Goal: Complete application form

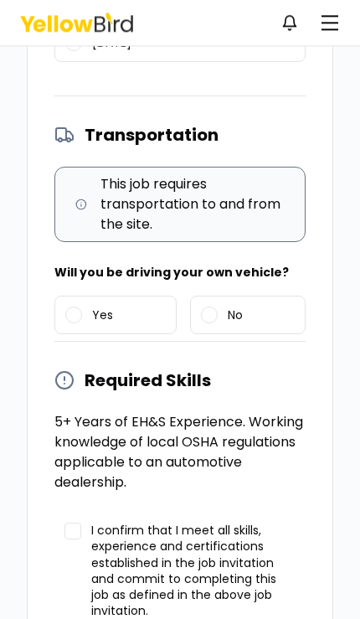
scroll to position [1061, 0]
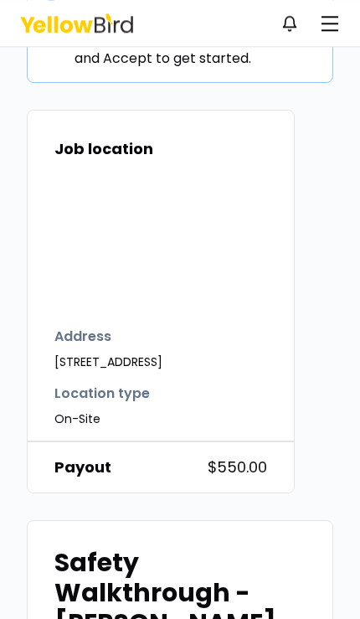
scroll to position [99, 0]
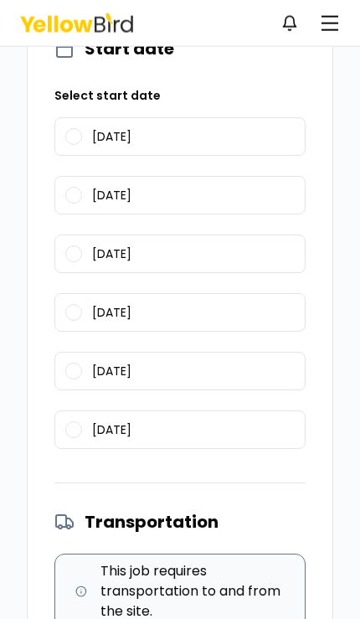
scroll to position [893, 0]
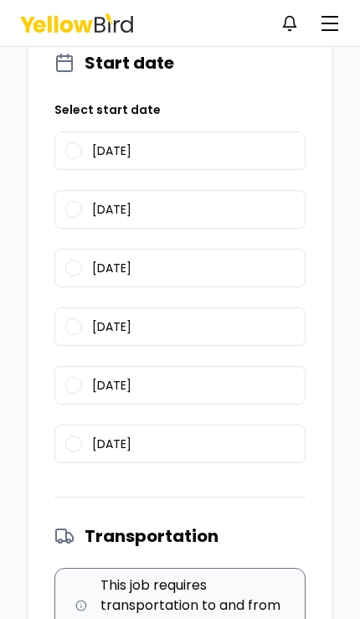
click at [75, 214] on button "09/25/2025" at bounding box center [73, 209] width 17 height 17
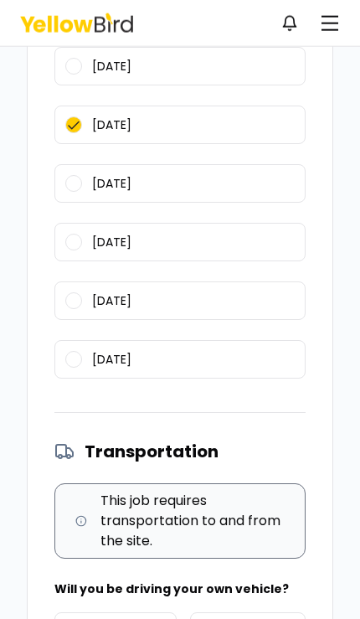
scroll to position [980, 0]
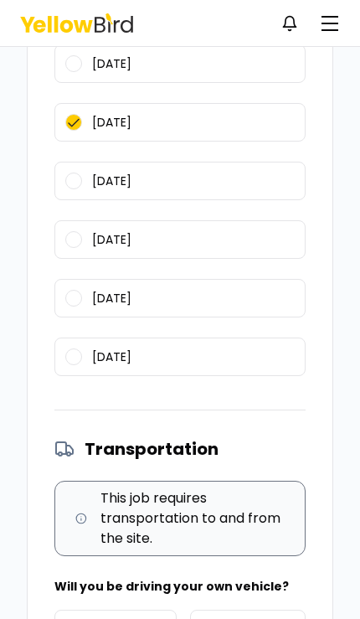
click at [70, 239] on button "09/29/2025" at bounding box center [73, 239] width 17 height 17
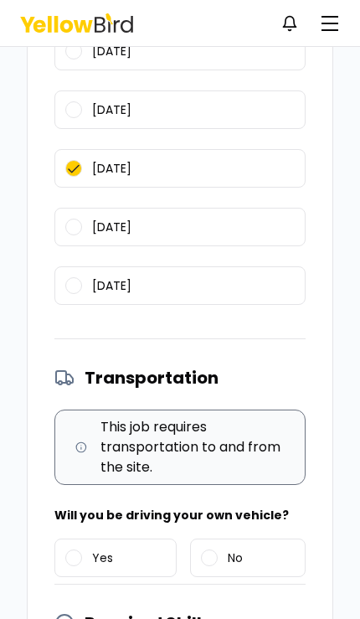
scroll to position [1061, 0]
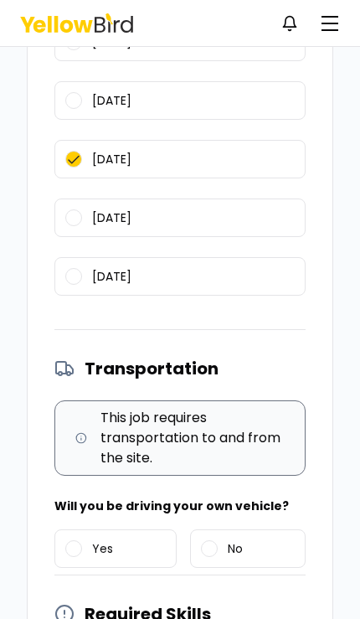
click at [79, 545] on button "Yes" at bounding box center [73, 548] width 17 height 17
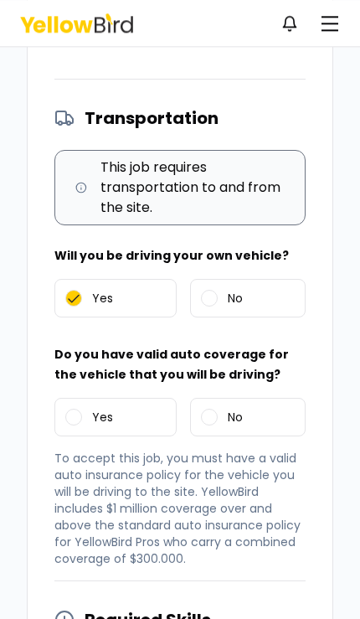
click at [68, 416] on button "Yes" at bounding box center [73, 417] width 17 height 17
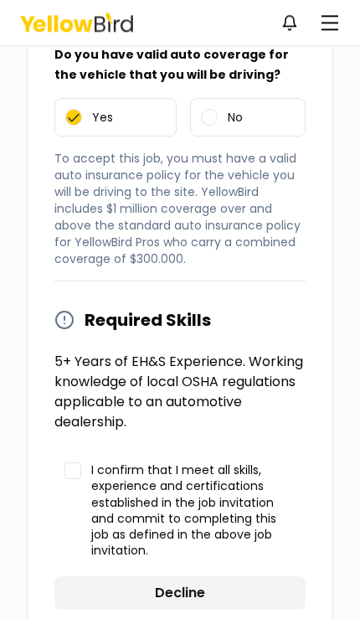
scroll to position [1610, 0]
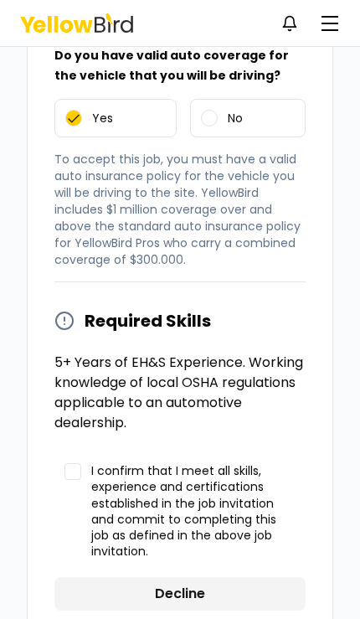
click at [77, 477] on button "I confirm that I meet all skills, experience and certifications established in …" at bounding box center [73, 471] width 17 height 17
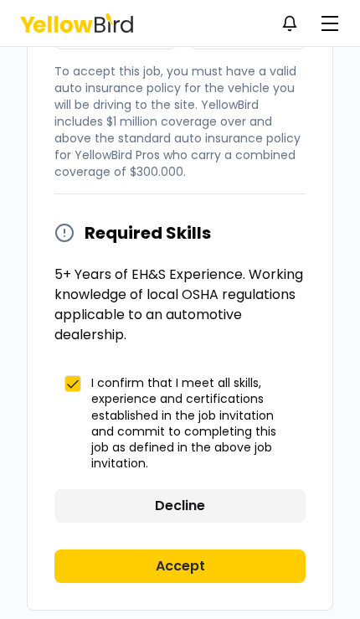
scroll to position [1707, 0]
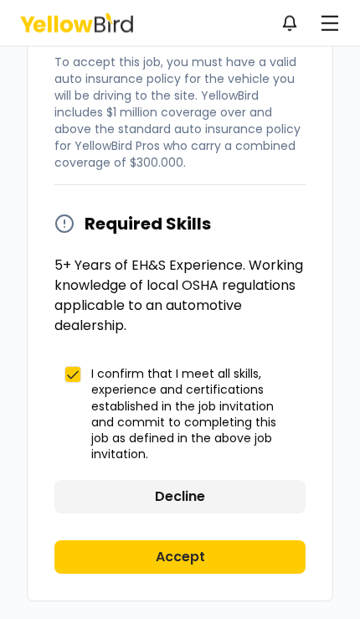
click at [192, 557] on button "Accept" at bounding box center [179, 557] width 251 height 34
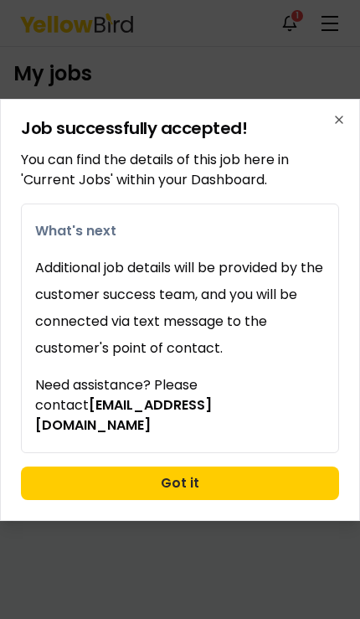
click at [252, 483] on button "Got it" at bounding box center [180, 484] width 318 height 34
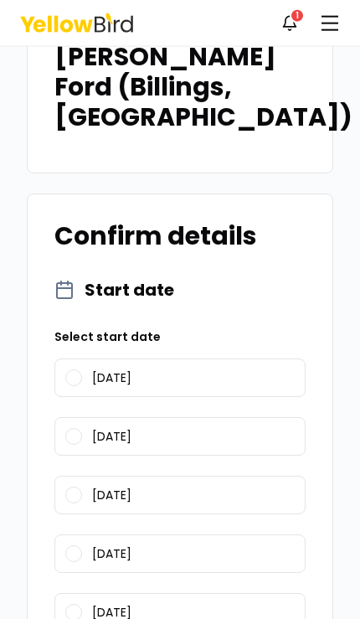
scroll to position [743, 0]
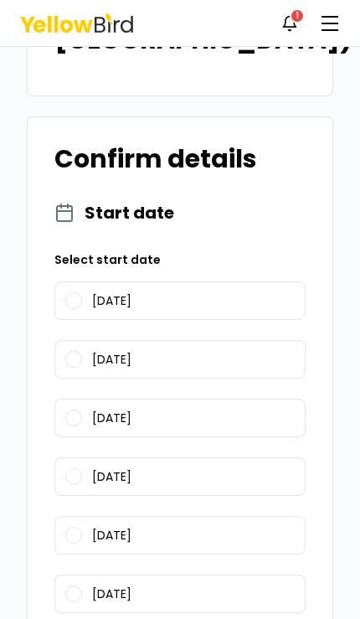
click at [74, 527] on button "09/30/2025" at bounding box center [73, 535] width 17 height 17
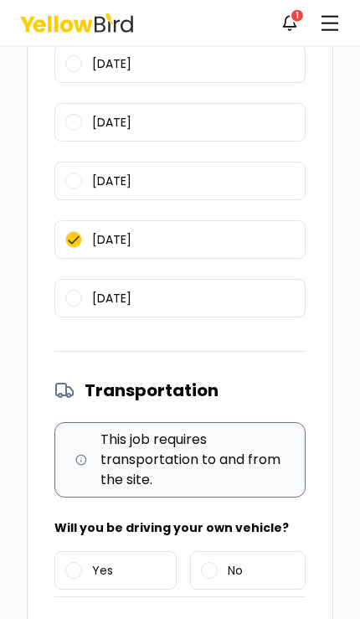
click at [80, 562] on button "Yes" at bounding box center [73, 570] width 17 height 17
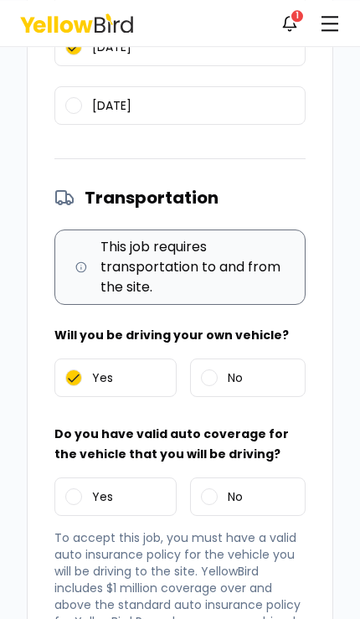
click at [80, 488] on button "Yes" at bounding box center [73, 496] width 17 height 17
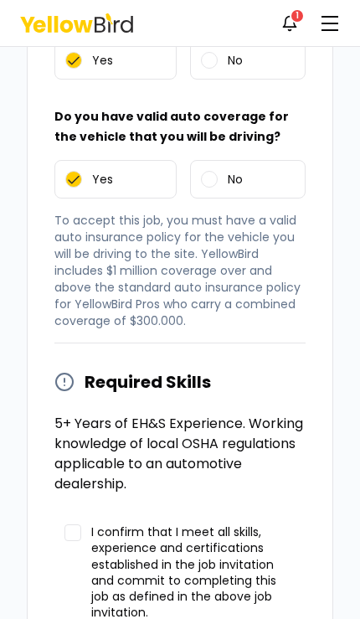
click at [76, 524] on button "I confirm that I meet all skills, experience and certifications established in …" at bounding box center [73, 532] width 17 height 17
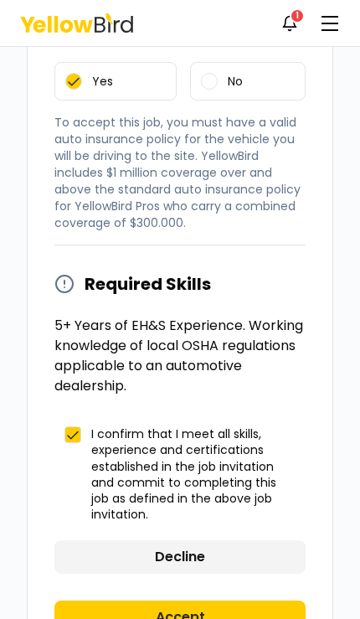
scroll to position [1659, 0]
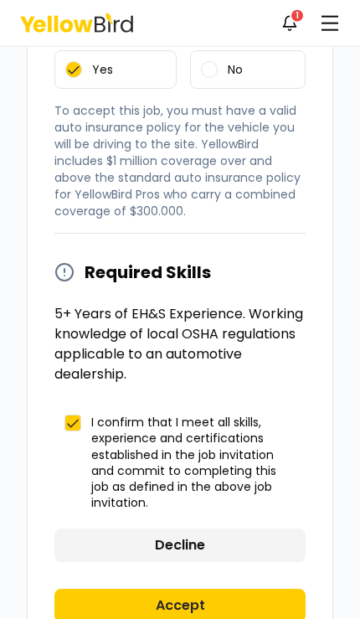
click at [213, 589] on button "Accept" at bounding box center [179, 606] width 251 height 34
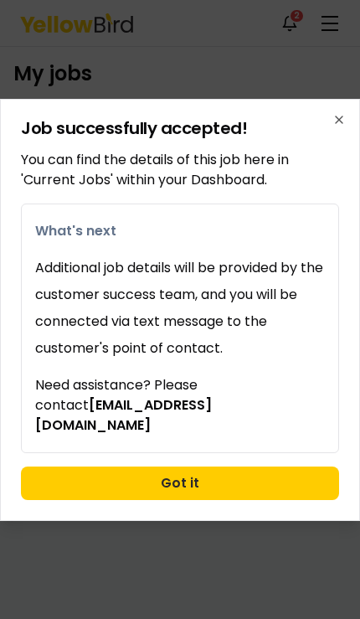
click at [226, 487] on button "Got it" at bounding box center [180, 484] width 318 height 34
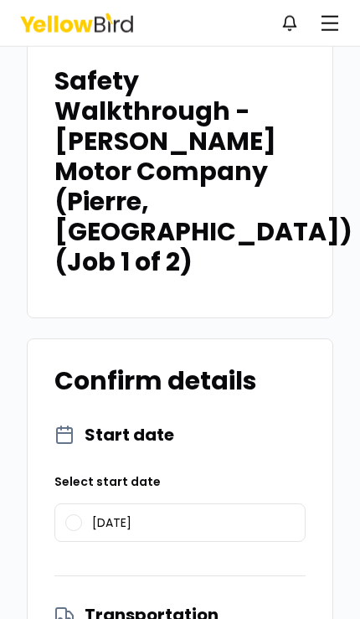
click at [72, 514] on button "09/11/2025" at bounding box center [73, 522] width 17 height 17
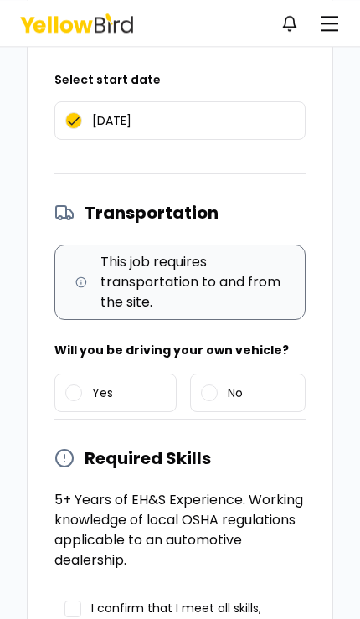
click at [68, 385] on button "Yes" at bounding box center [73, 393] width 17 height 17
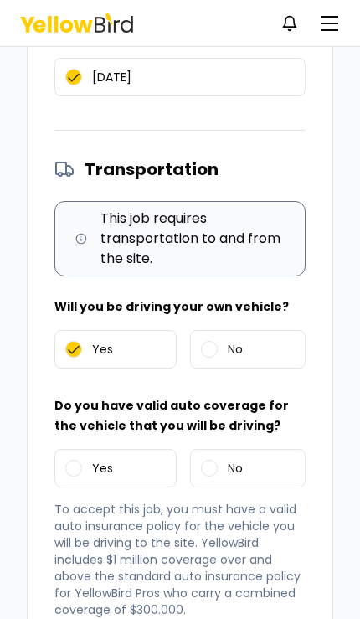
click at [76, 460] on button "Yes" at bounding box center [73, 468] width 17 height 17
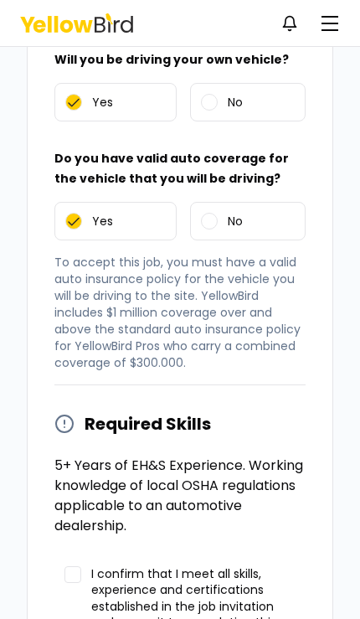
click at [76, 566] on button "I confirm that I meet all skills, experience and certifications established in …" at bounding box center [73, 574] width 17 height 17
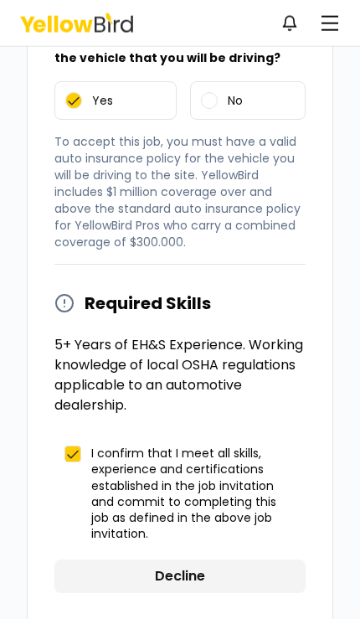
scroll to position [1414, 0]
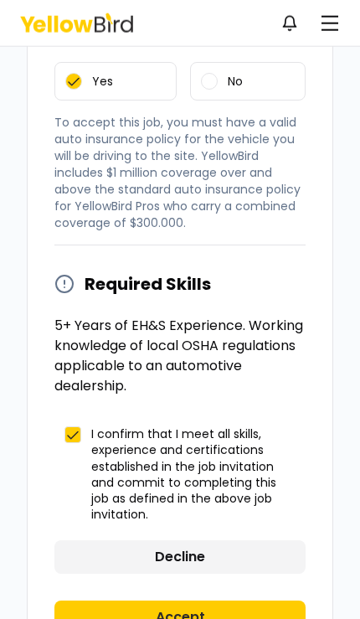
click at [194, 601] on button "Accept" at bounding box center [179, 618] width 251 height 34
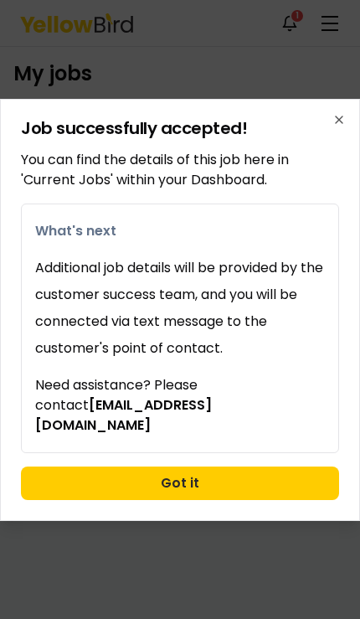
click at [219, 470] on button "Got it" at bounding box center [180, 484] width 318 height 34
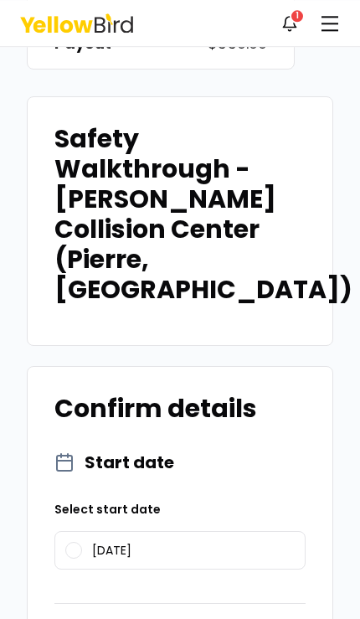
scroll to position [534, 0]
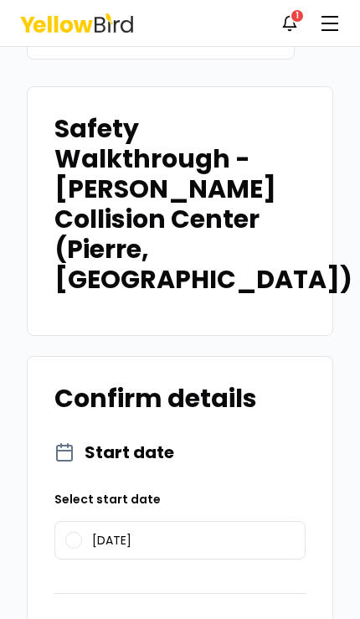
click at [78, 532] on button "[DATE]" at bounding box center [73, 540] width 17 height 17
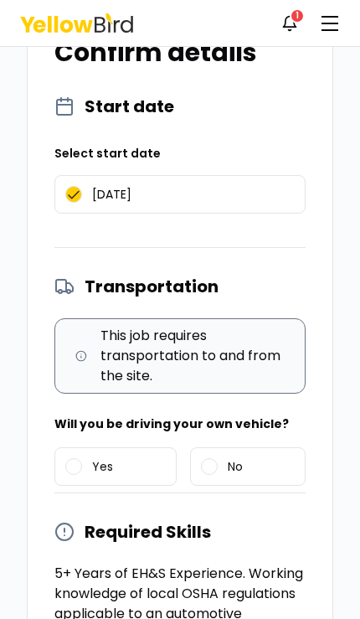
scroll to position [895, 0]
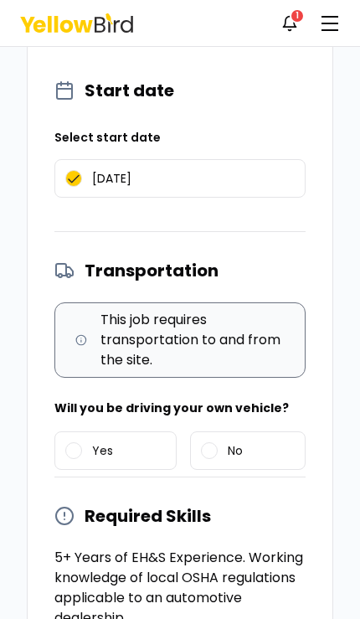
click at [88, 432] on label "Yes" at bounding box center [115, 450] width 121 height 37
click at [82, 442] on button "Yes" at bounding box center [73, 450] width 17 height 17
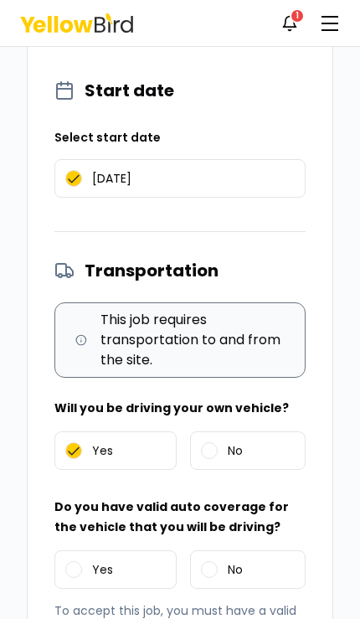
click at [87, 551] on label "Yes" at bounding box center [115, 569] width 121 height 37
click at [82, 561] on button "Yes" at bounding box center [73, 569] width 17 height 17
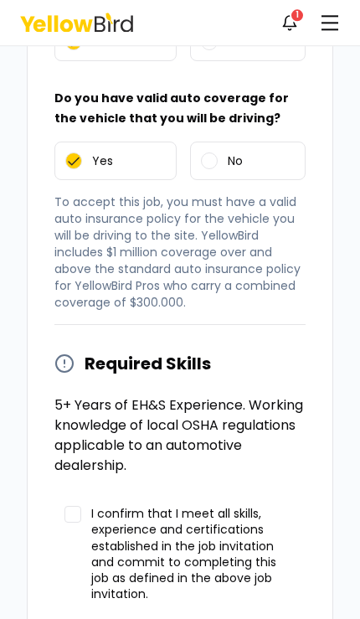
click at [75, 507] on button "I confirm that I meet all skills, experience and certifications established in …" at bounding box center [73, 515] width 17 height 17
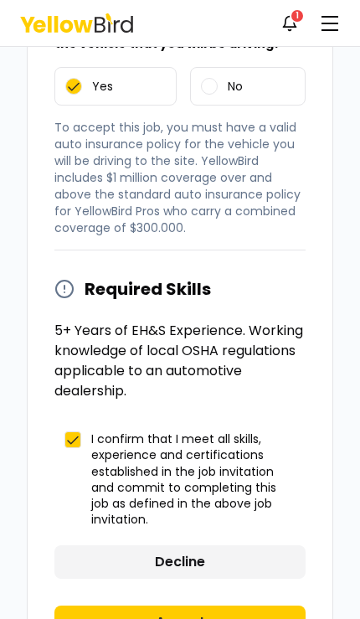
scroll to position [1401, 0]
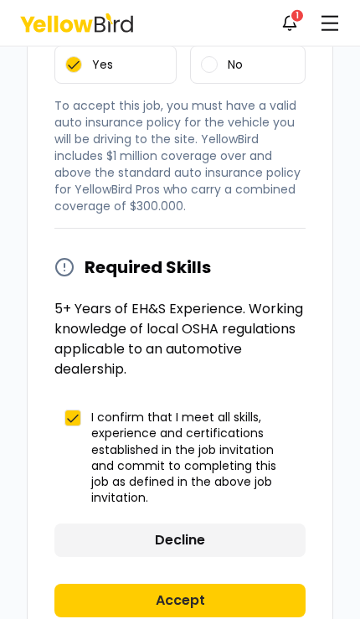
click at [205, 584] on button "Accept" at bounding box center [179, 601] width 251 height 34
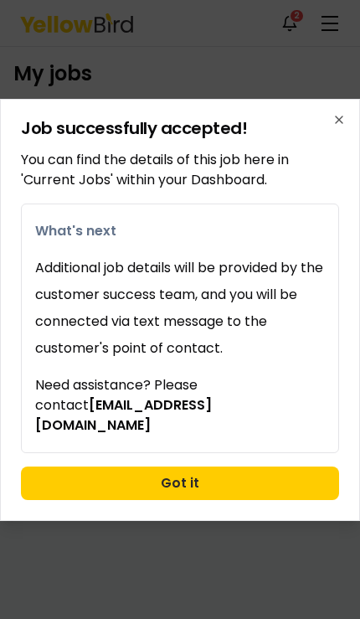
click at [214, 471] on button "Got it" at bounding box center [180, 484] width 318 height 34
